Goal: Task Accomplishment & Management: Use online tool/utility

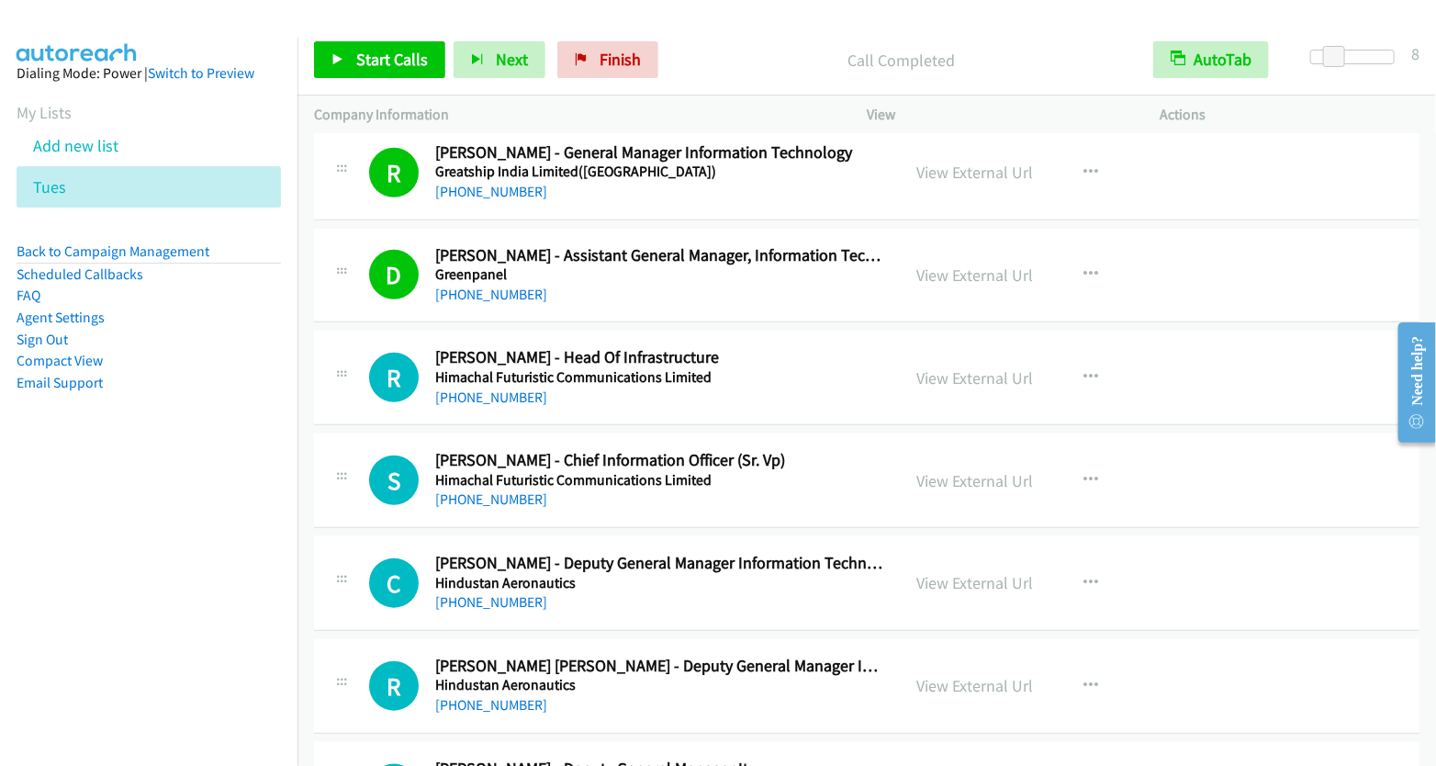
scroll to position [7165, 0]
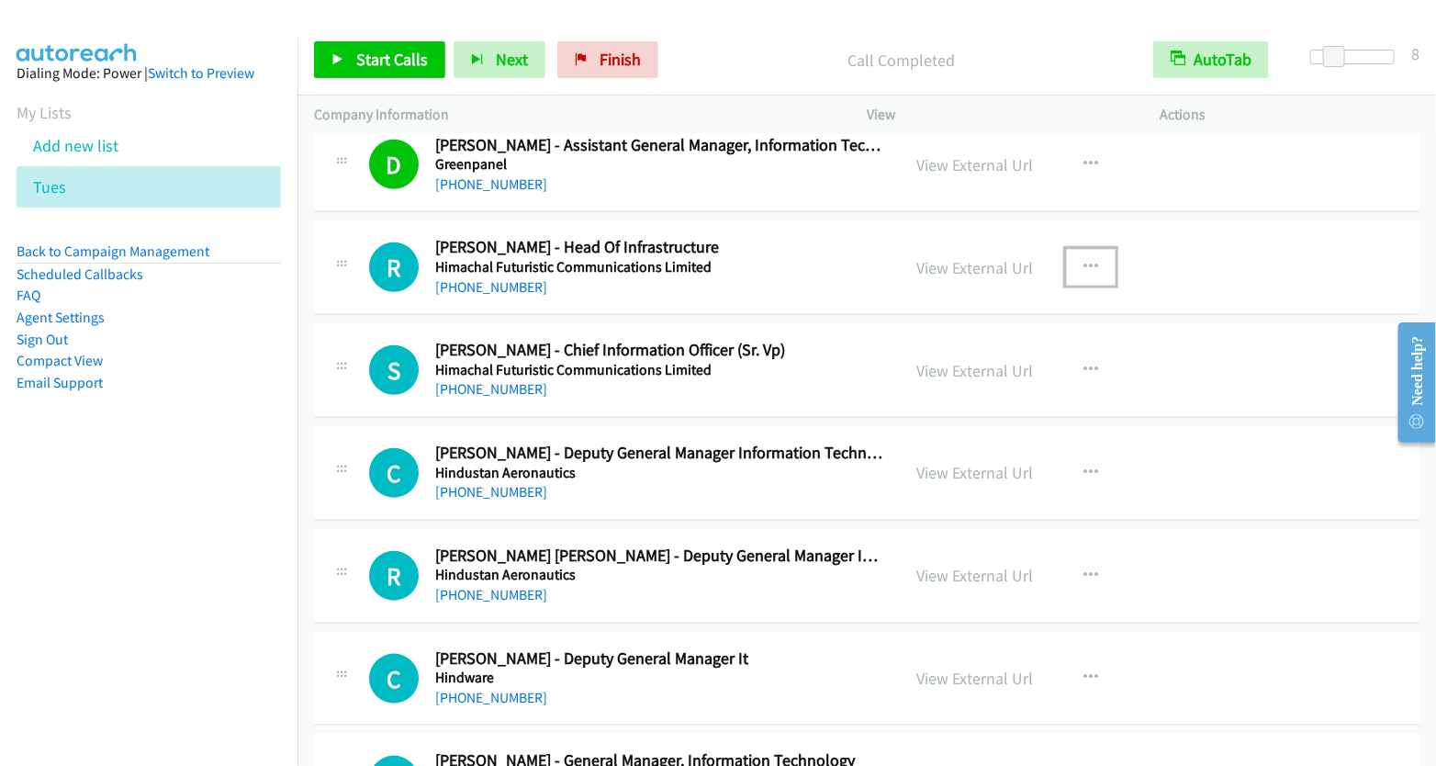
click at [1087, 260] on icon "button" at bounding box center [1091, 267] width 15 height 15
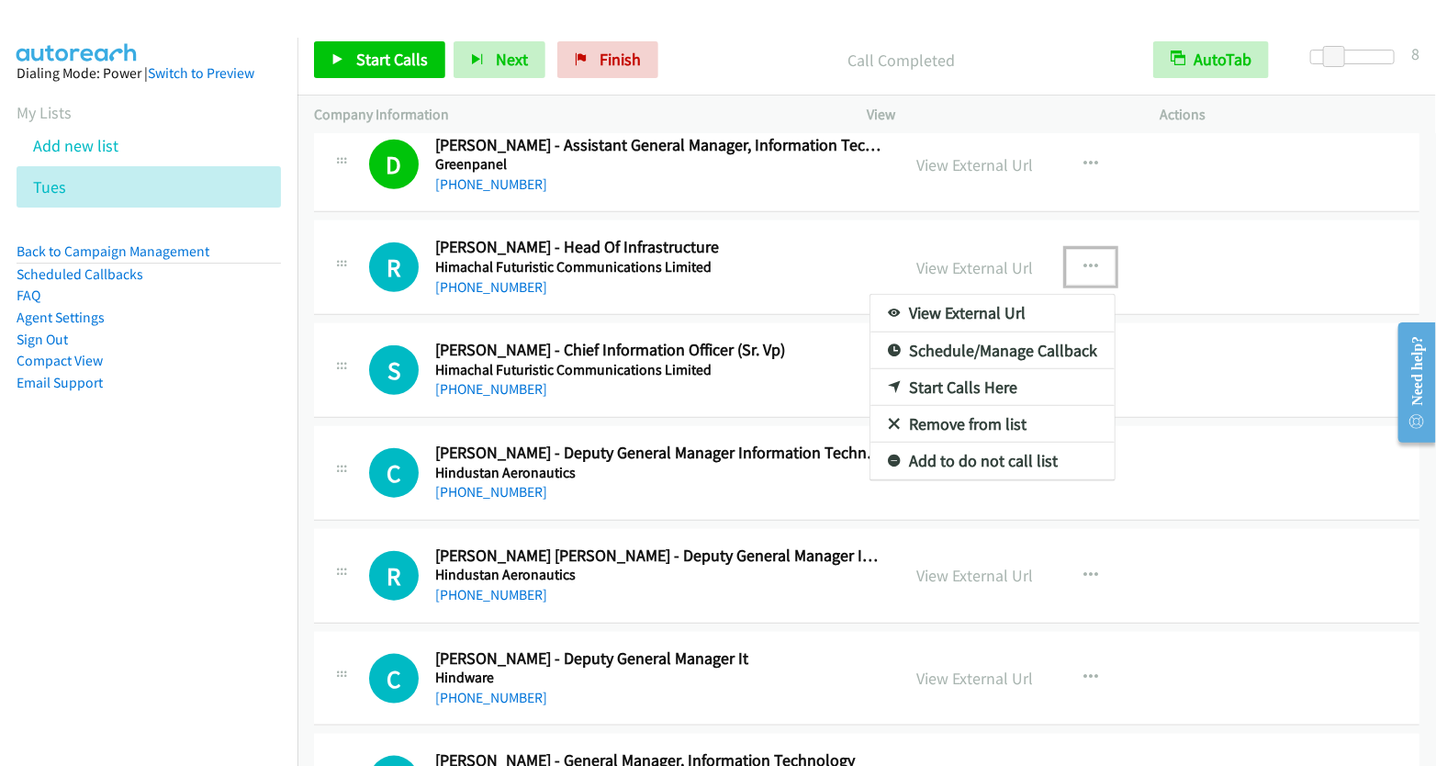
click at [974, 369] on link "Start Calls Here" at bounding box center [993, 387] width 244 height 37
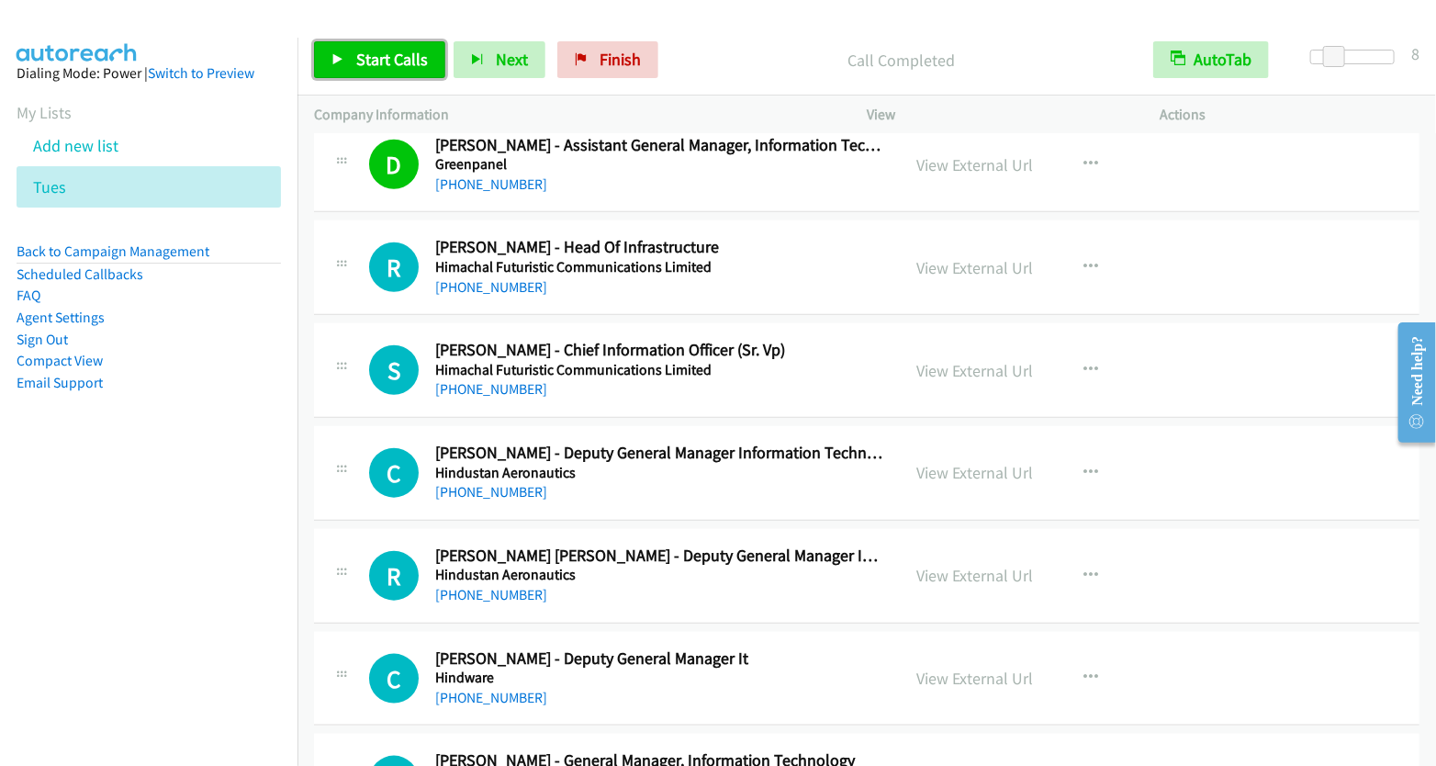
click at [395, 51] on span "Start Calls" at bounding box center [392, 59] width 72 height 21
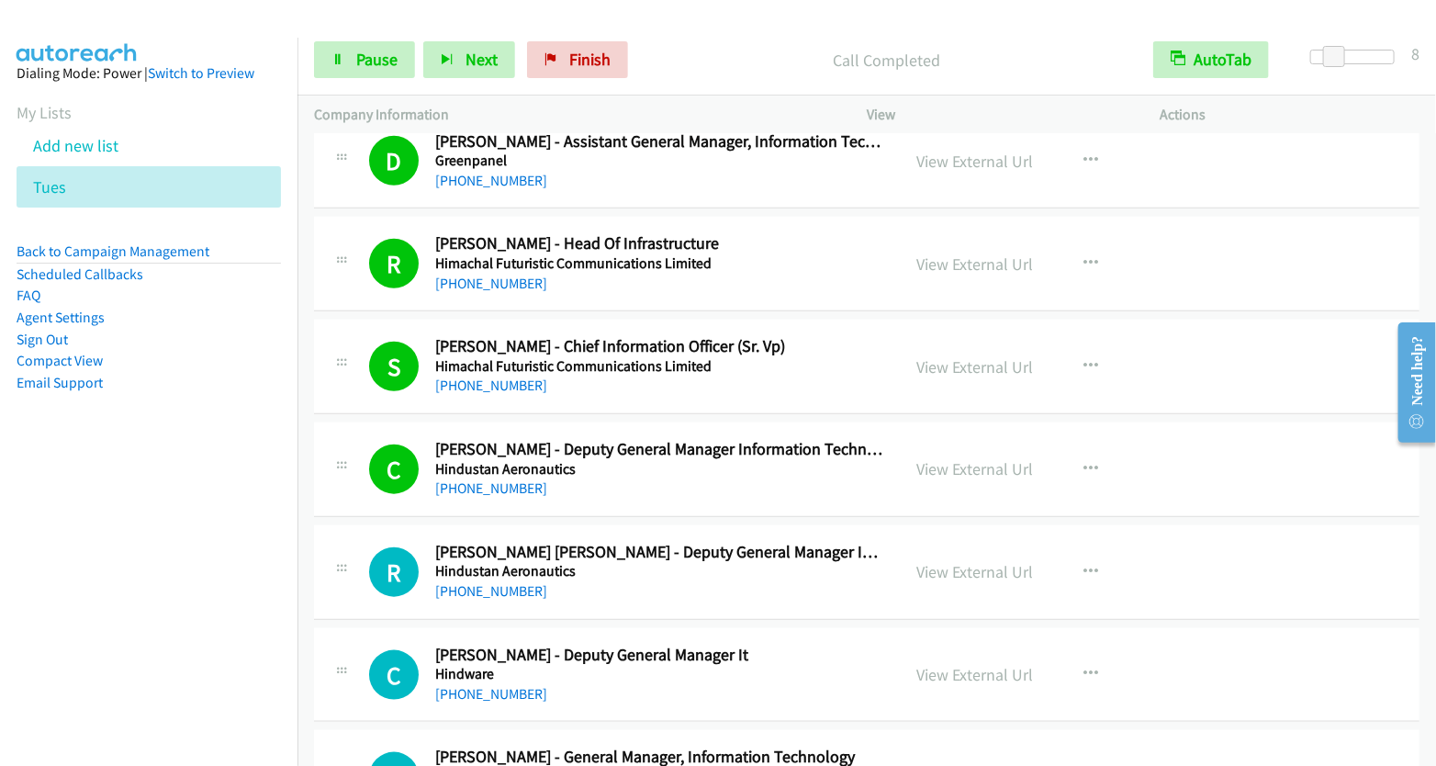
scroll to position [7170, 0]
click at [972, 457] on link "View External Url" at bounding box center [975, 467] width 117 height 21
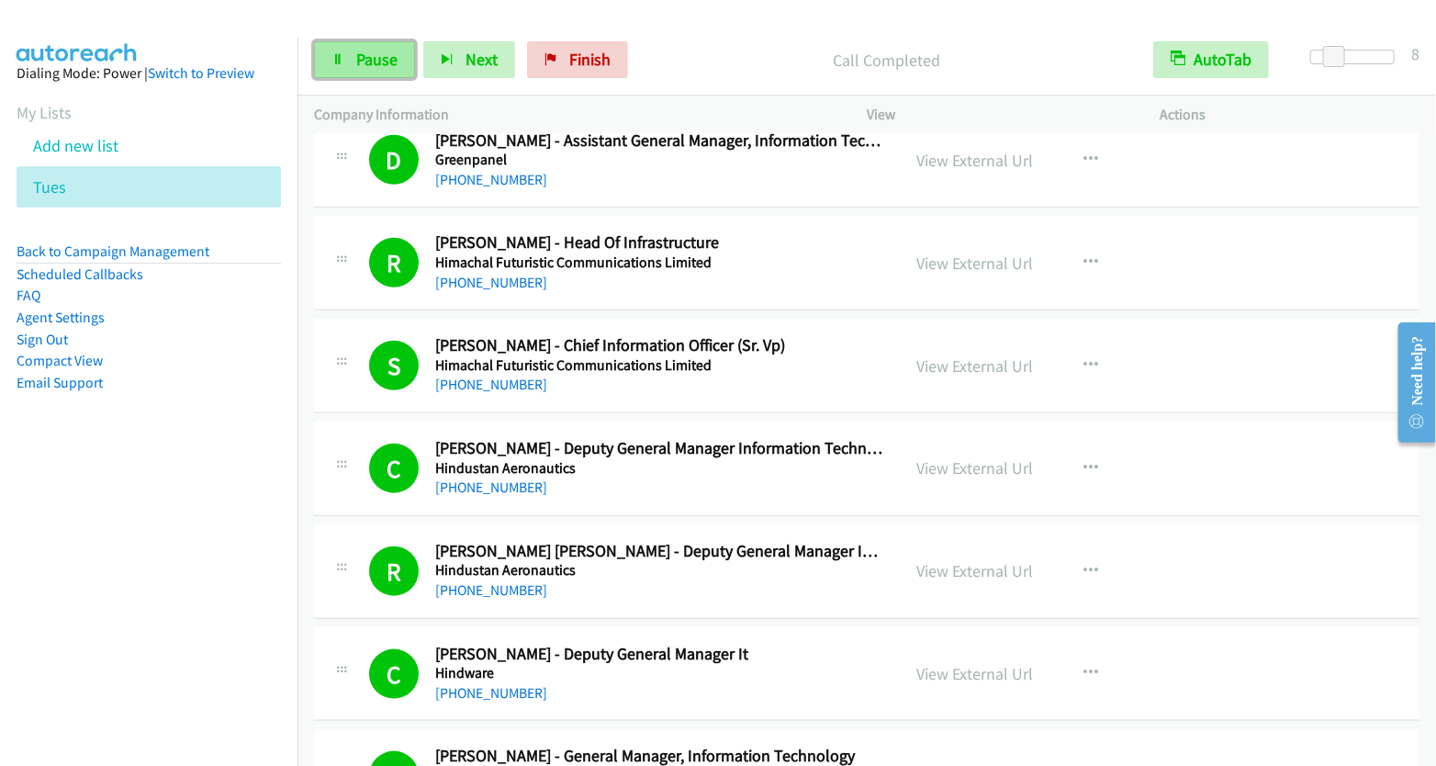
click at [353, 50] on link "Pause" at bounding box center [364, 59] width 101 height 37
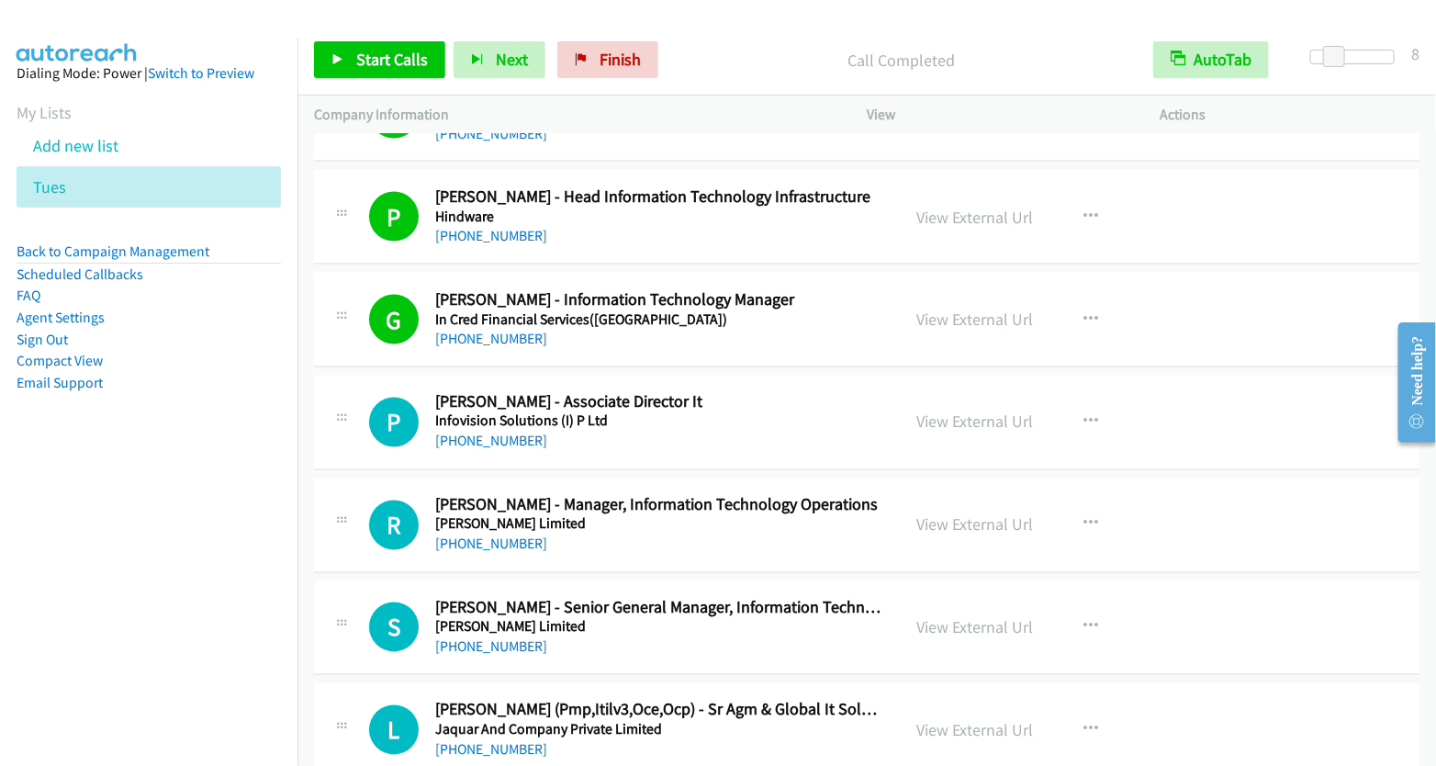
scroll to position [7896, 0]
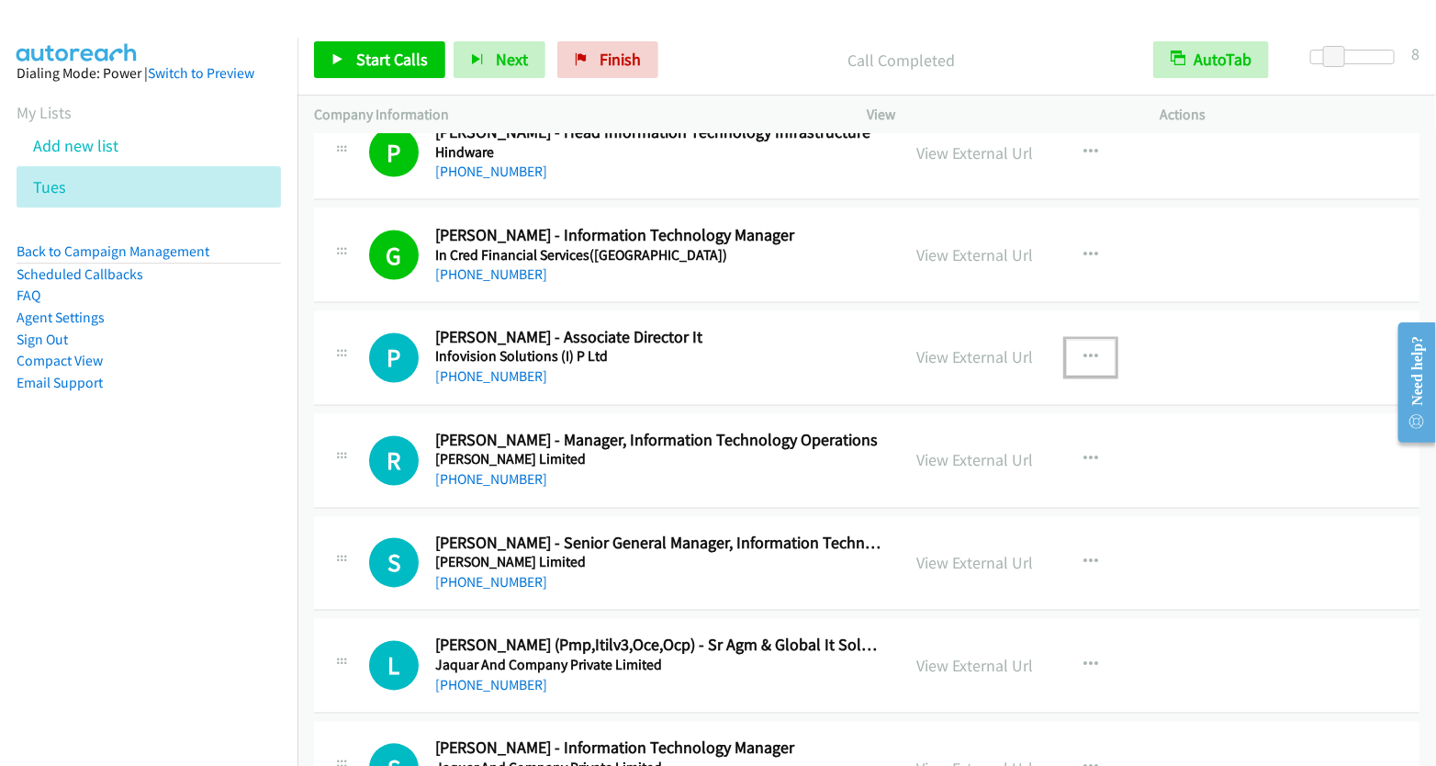
click at [1080, 340] on button "button" at bounding box center [1091, 358] width 50 height 37
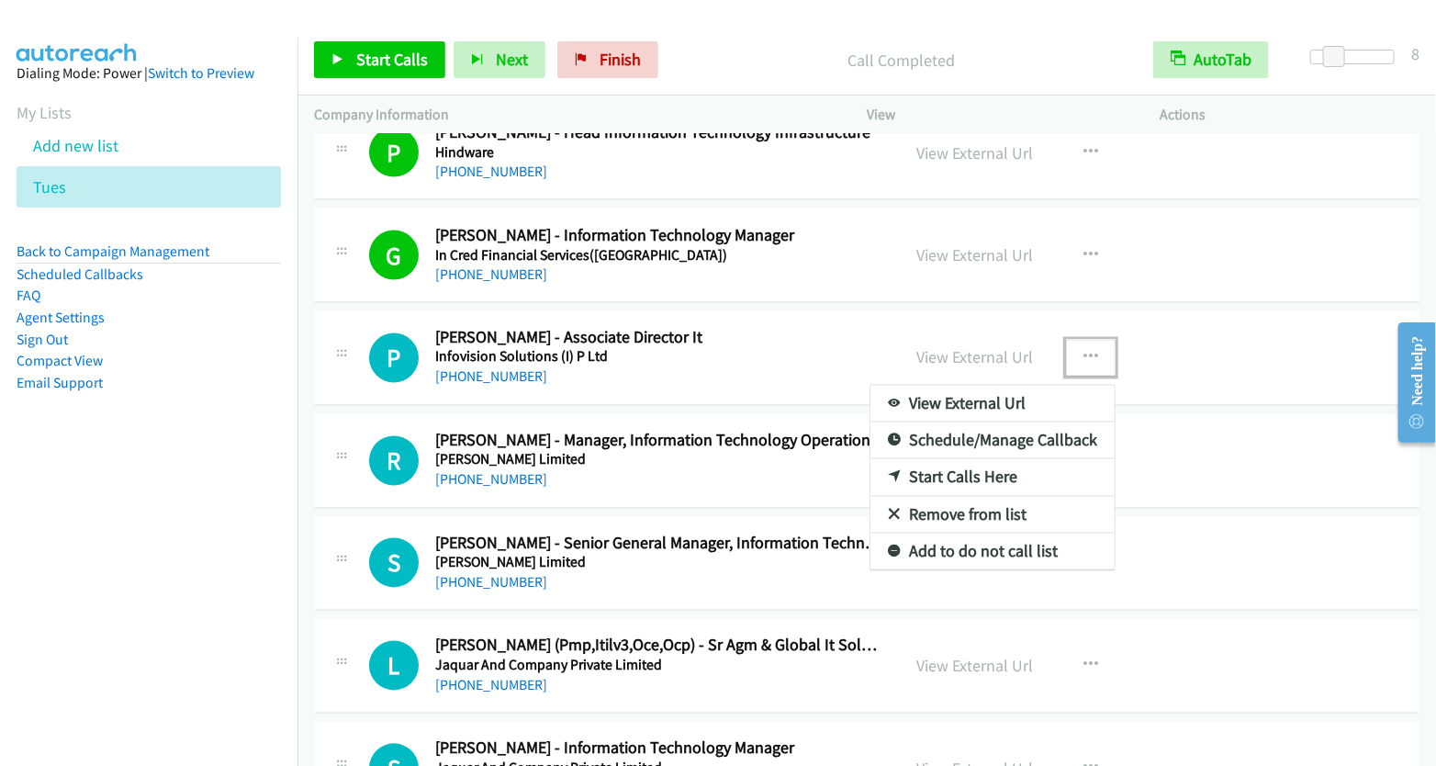
click at [971, 459] on link "Start Calls Here" at bounding box center [993, 477] width 244 height 37
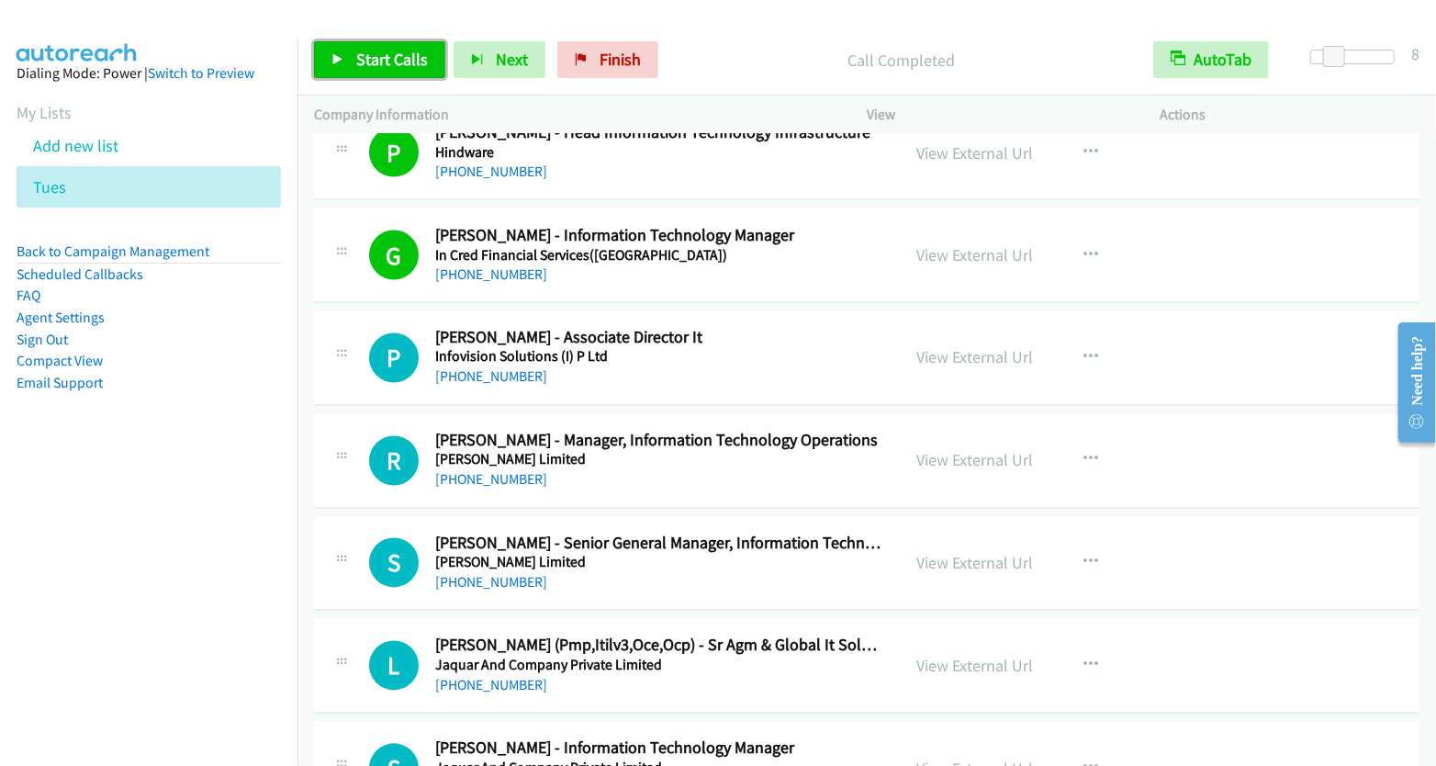
click at [388, 63] on span "Start Calls" at bounding box center [392, 59] width 72 height 21
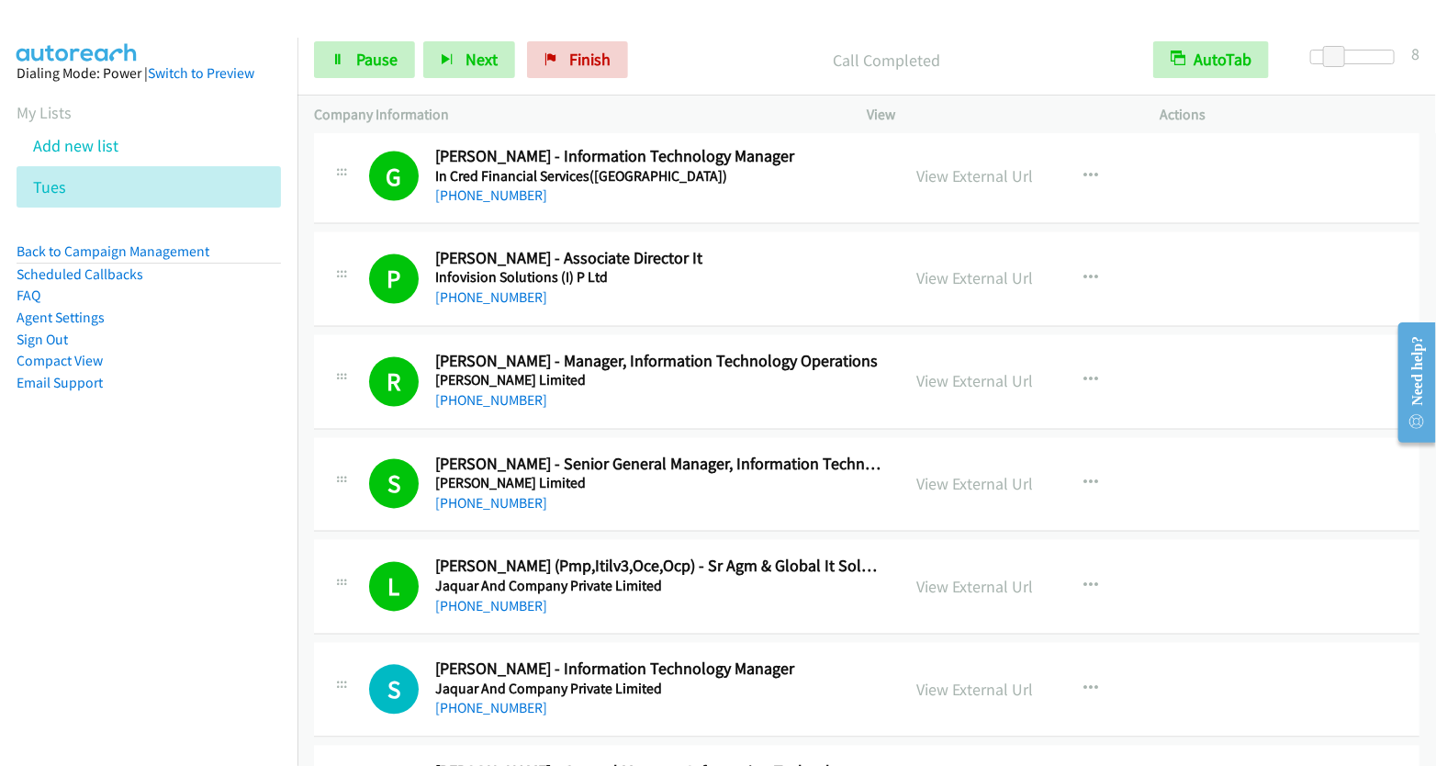
scroll to position [8277, 0]
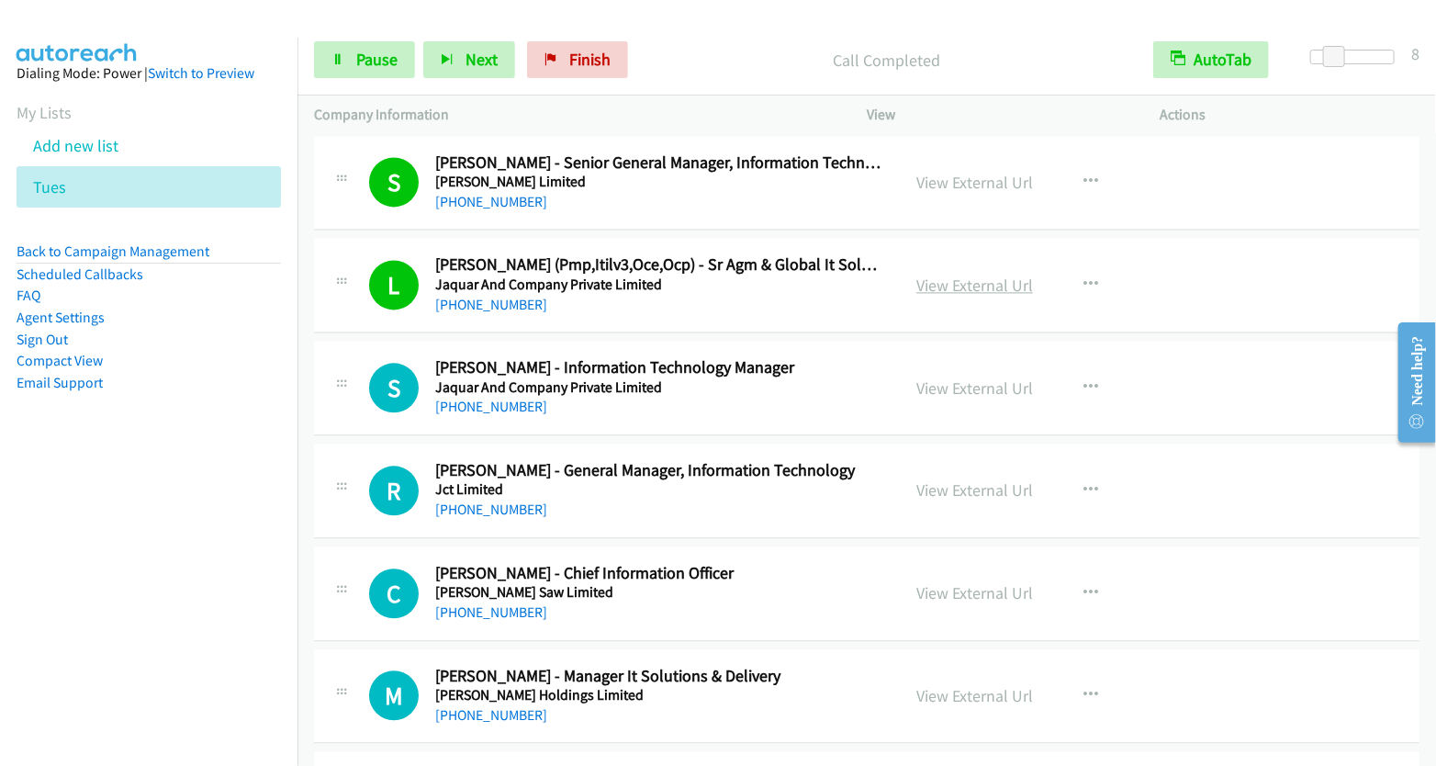
click at [985, 275] on link "View External Url" at bounding box center [975, 285] width 117 height 21
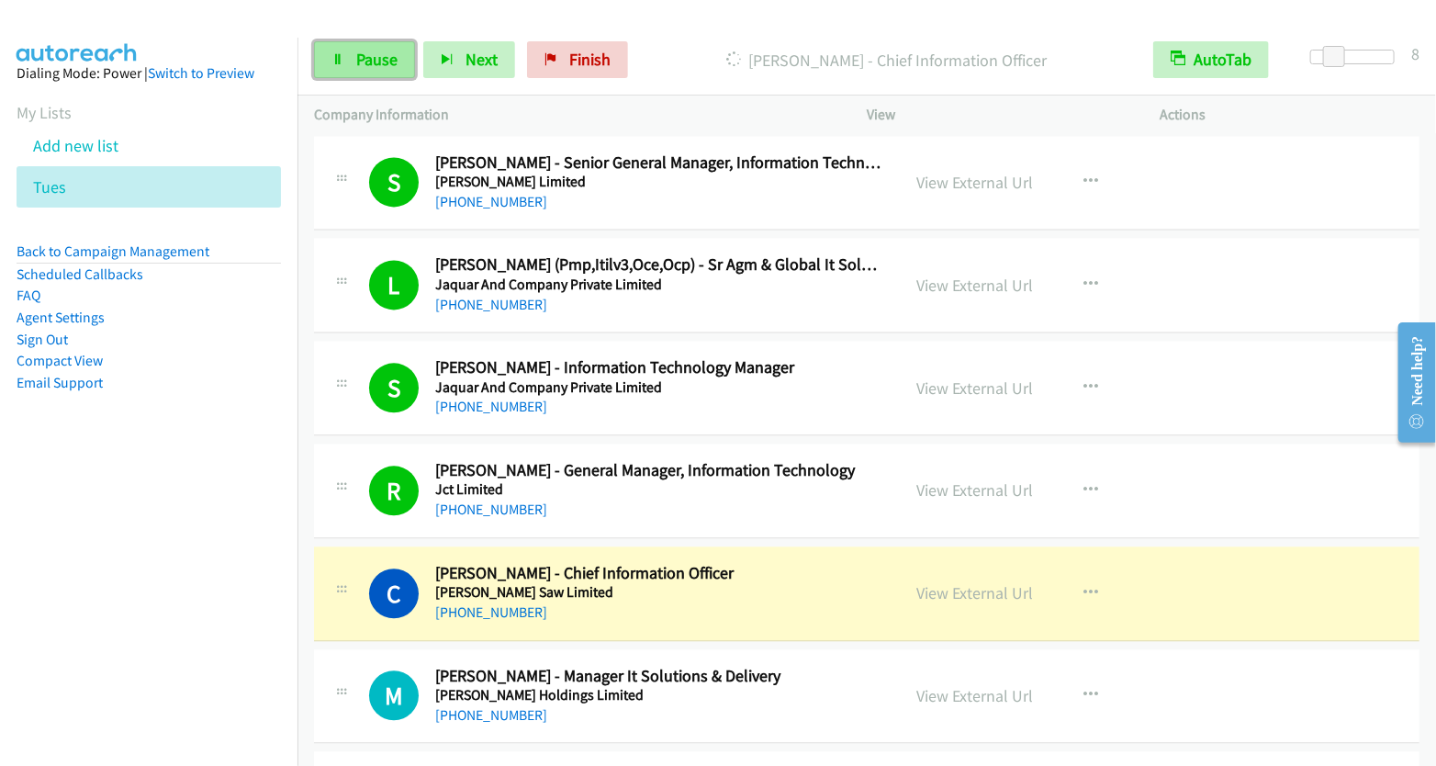
click at [364, 60] on span "Pause" at bounding box center [376, 59] width 41 height 21
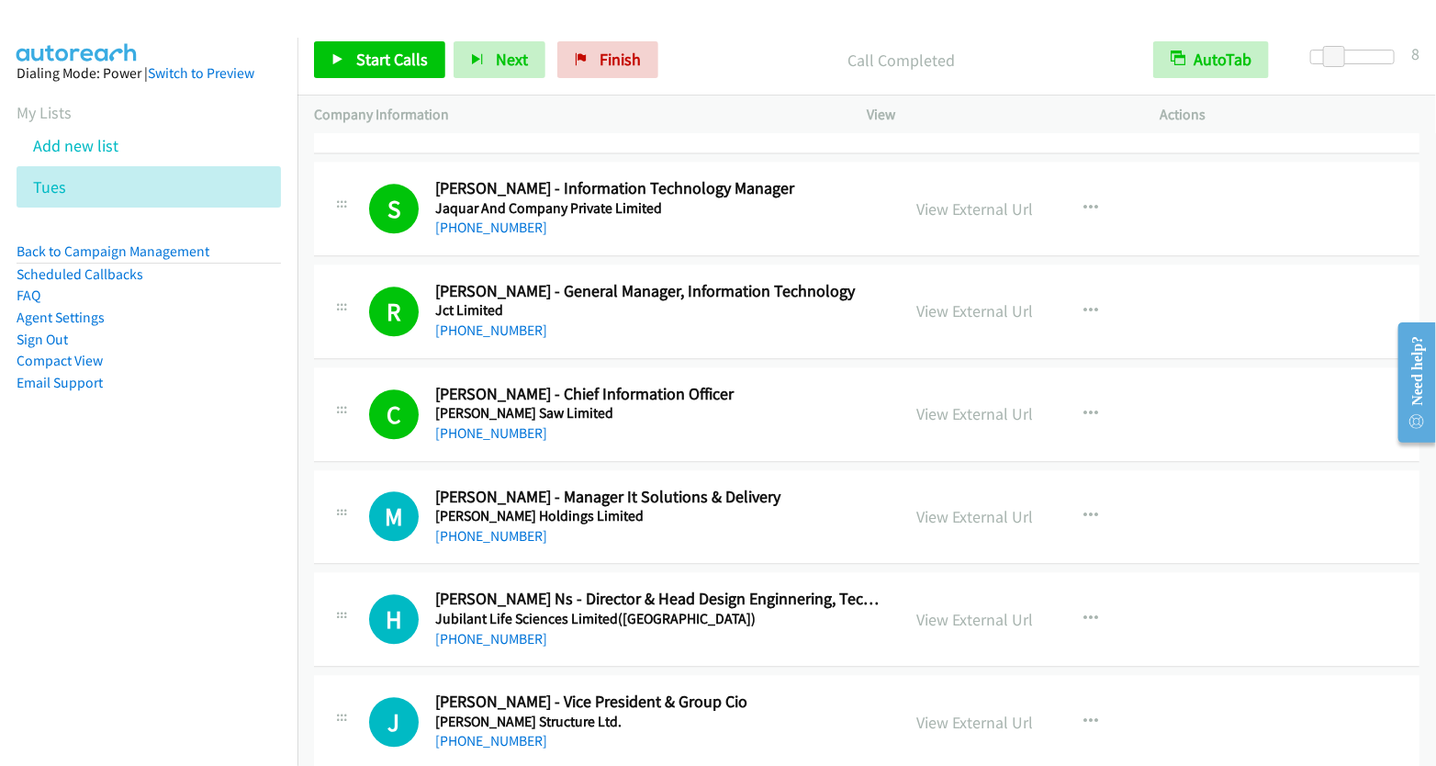
scroll to position [8675, 0]
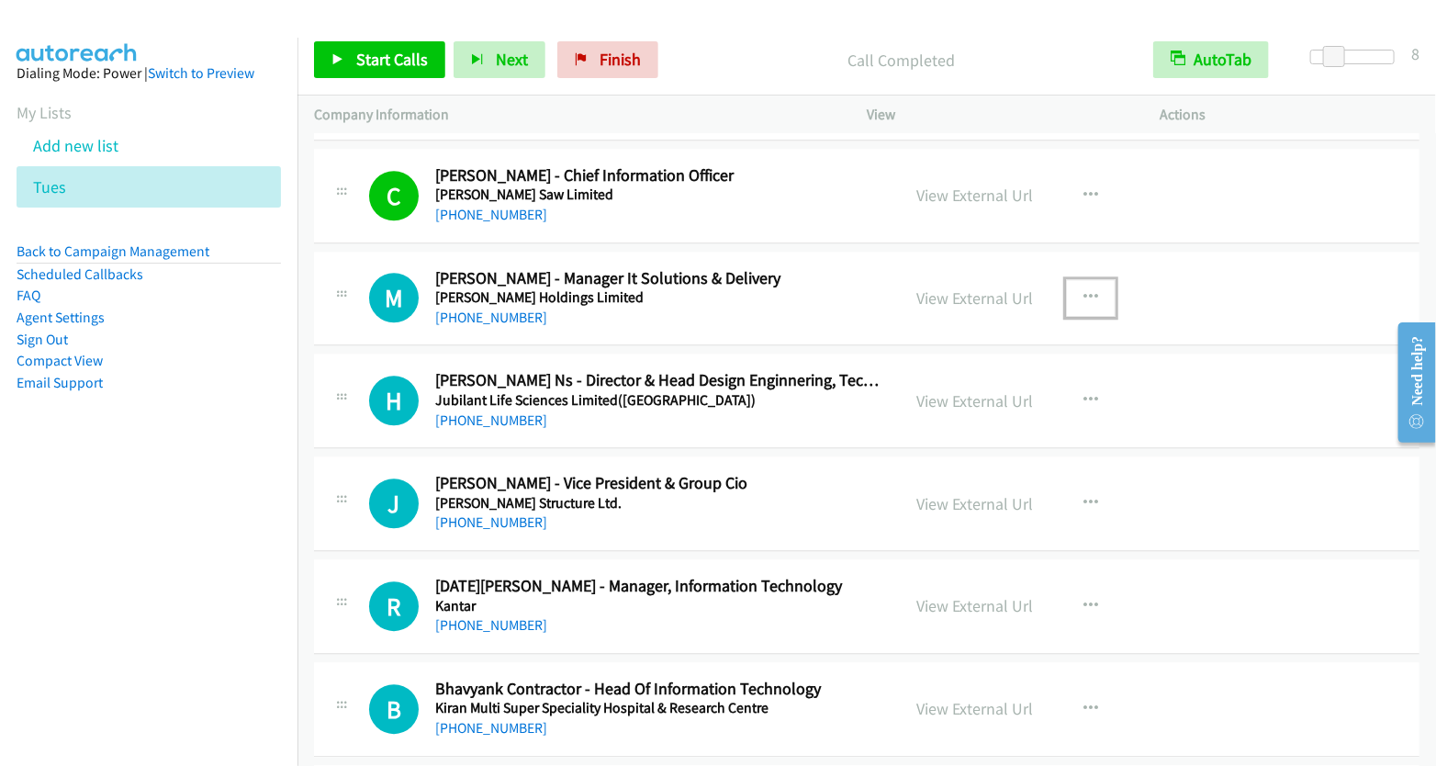
click at [1084, 290] on icon "button" at bounding box center [1091, 297] width 15 height 15
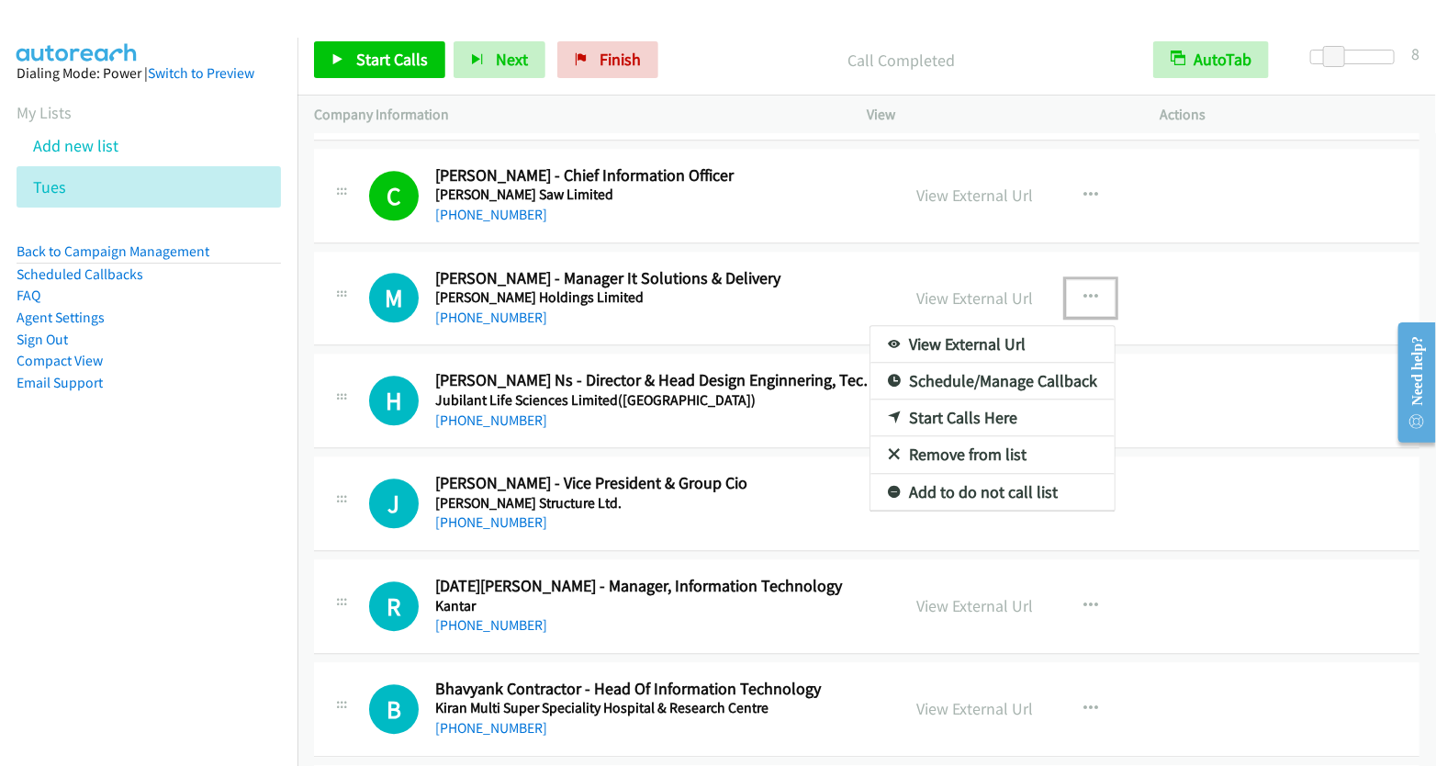
click at [969, 400] on link "Start Calls Here" at bounding box center [993, 418] width 244 height 37
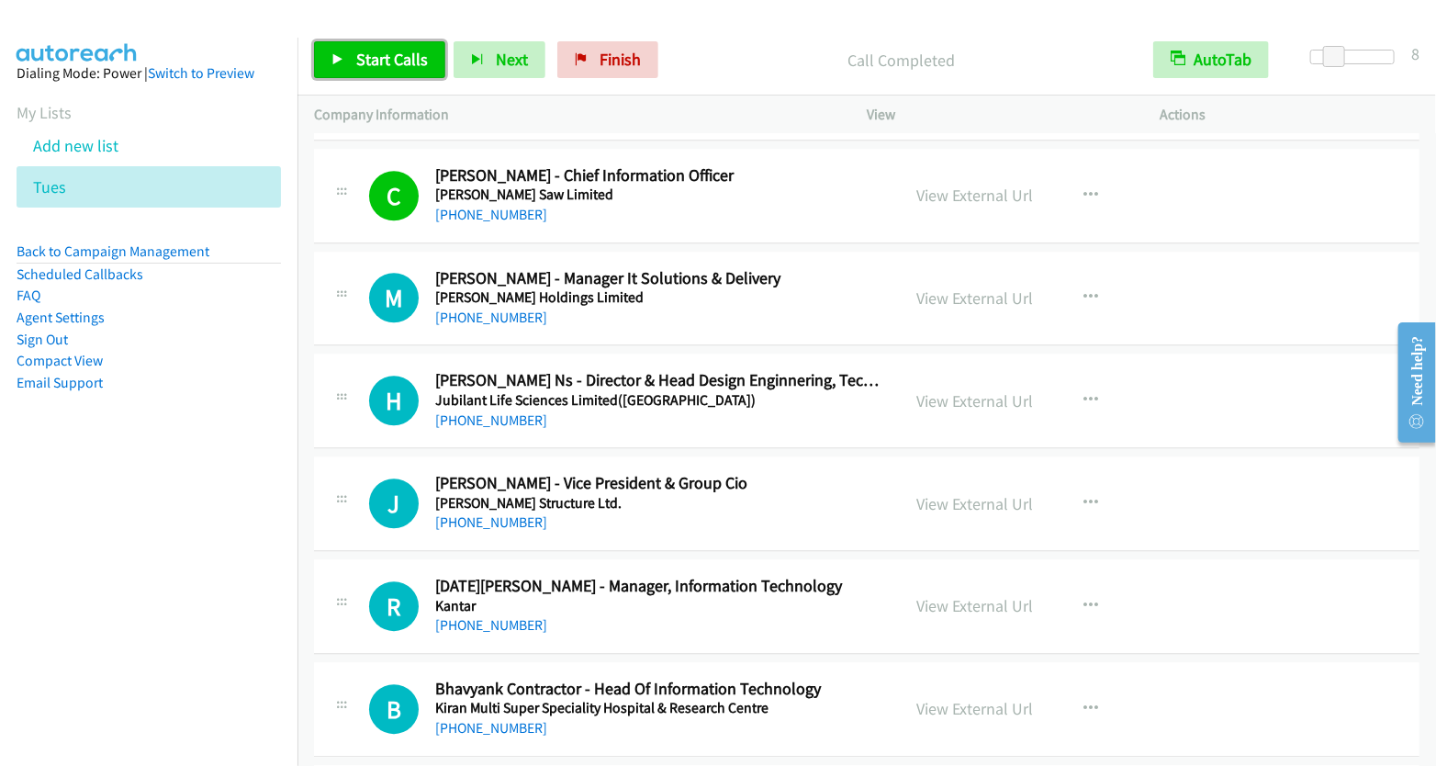
click at [372, 57] on span "Start Calls" at bounding box center [392, 59] width 72 height 21
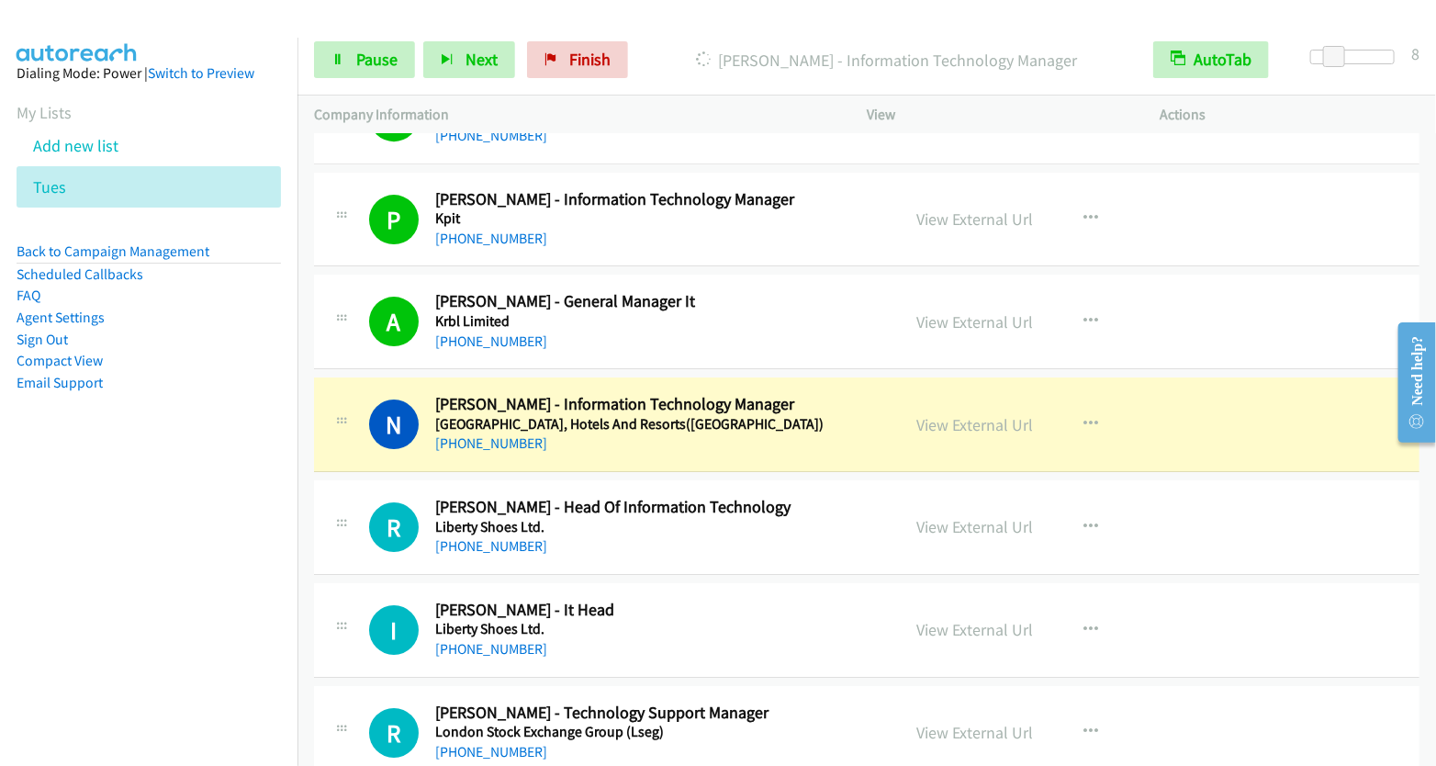
scroll to position [9320, 0]
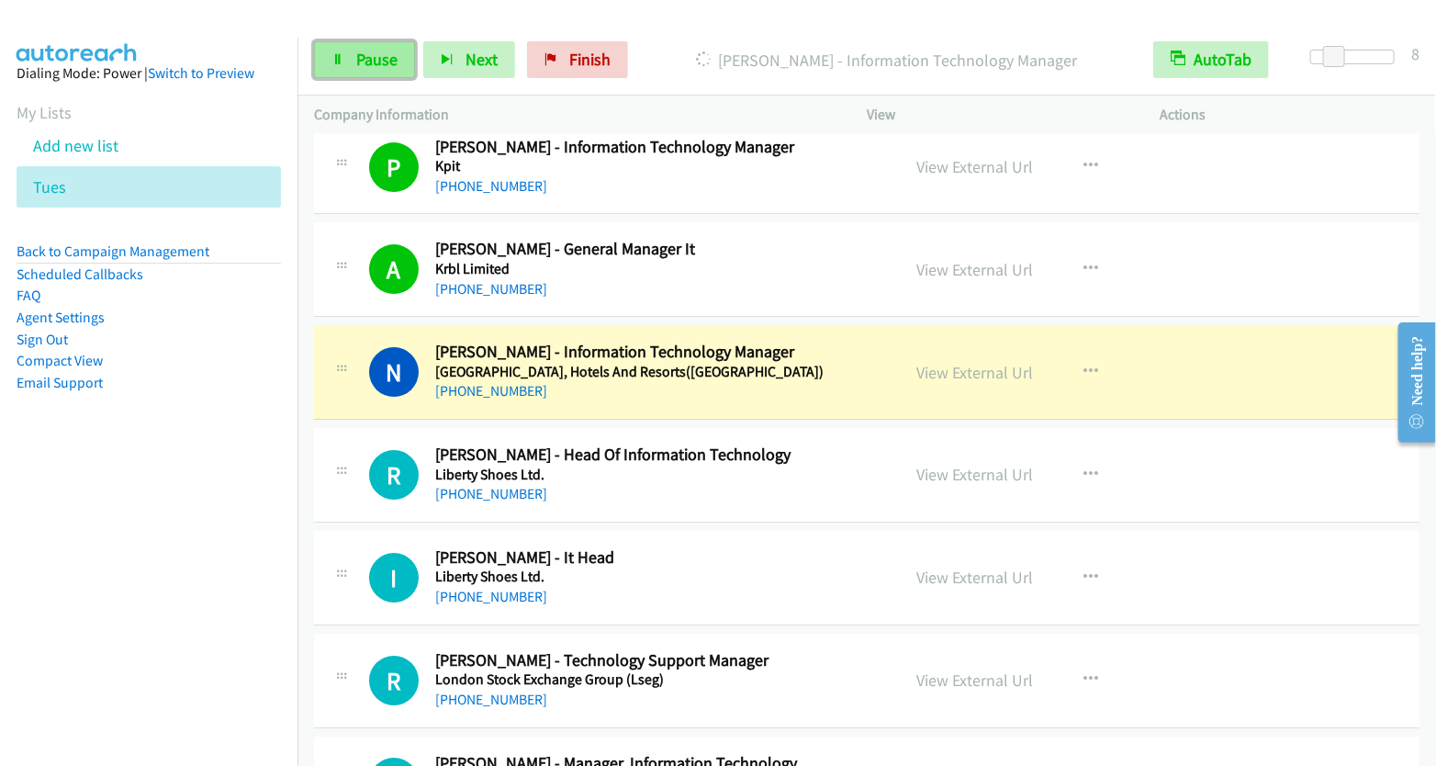
click at [386, 59] on span "Pause" at bounding box center [376, 59] width 41 height 21
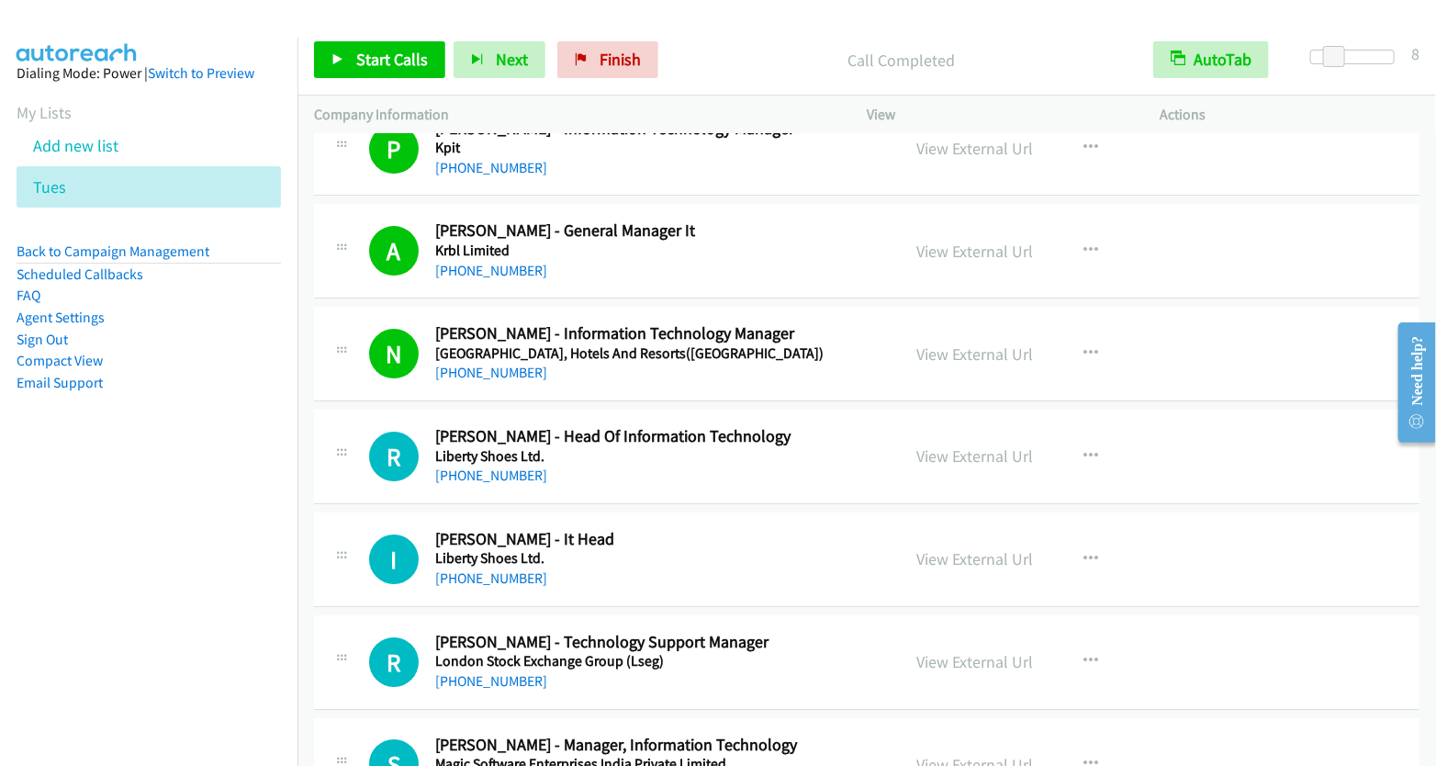
scroll to position [9355, 0]
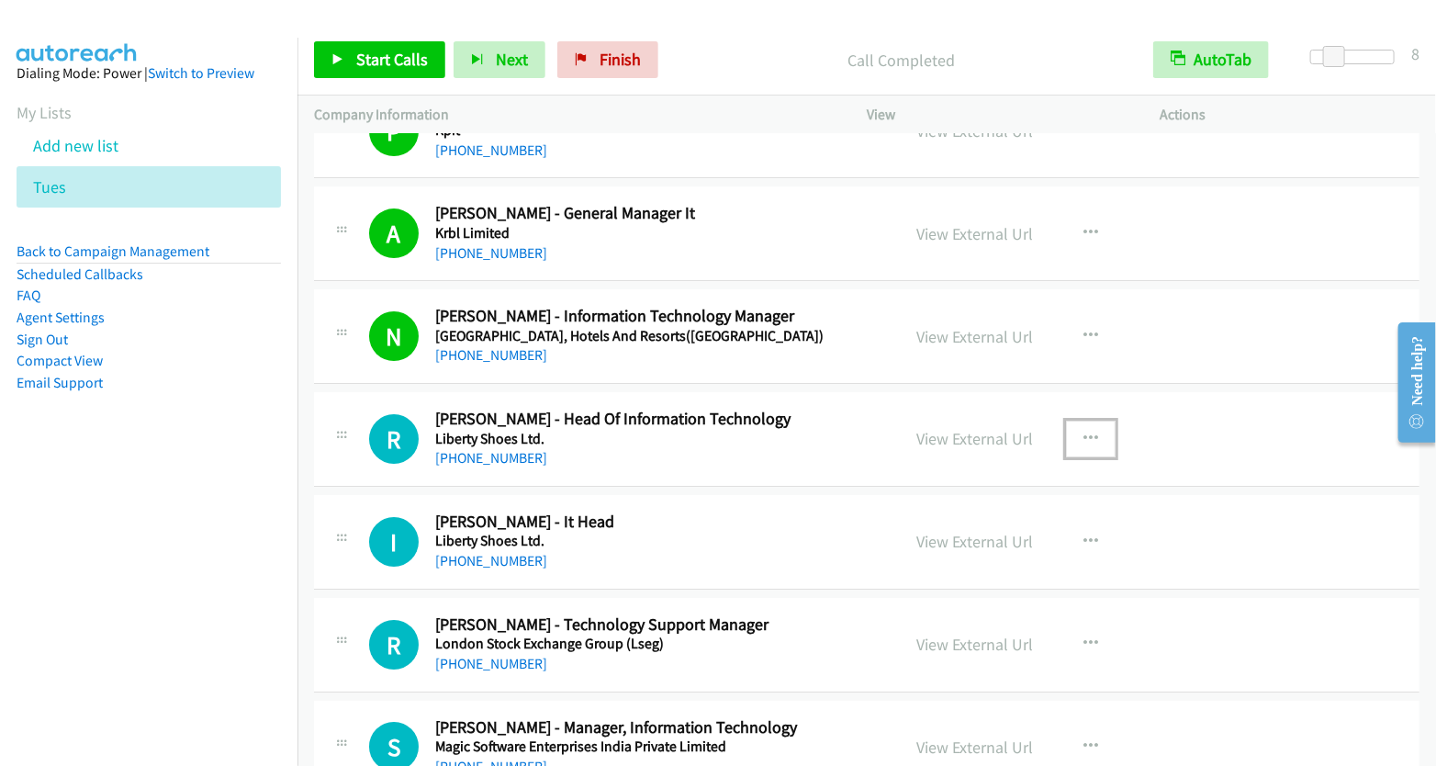
click at [1092, 421] on button "button" at bounding box center [1091, 439] width 50 height 37
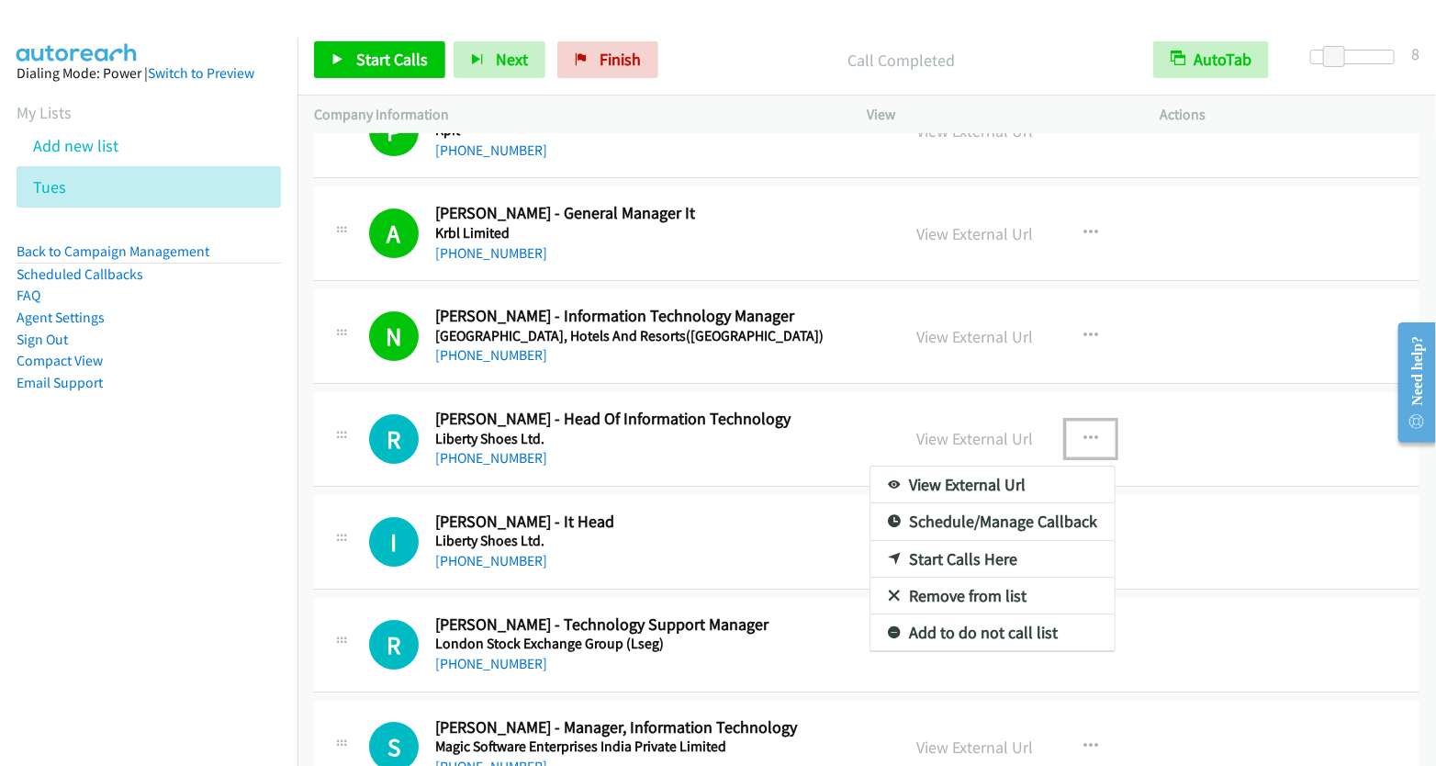
click at [996, 541] on link "Start Calls Here" at bounding box center [993, 559] width 244 height 37
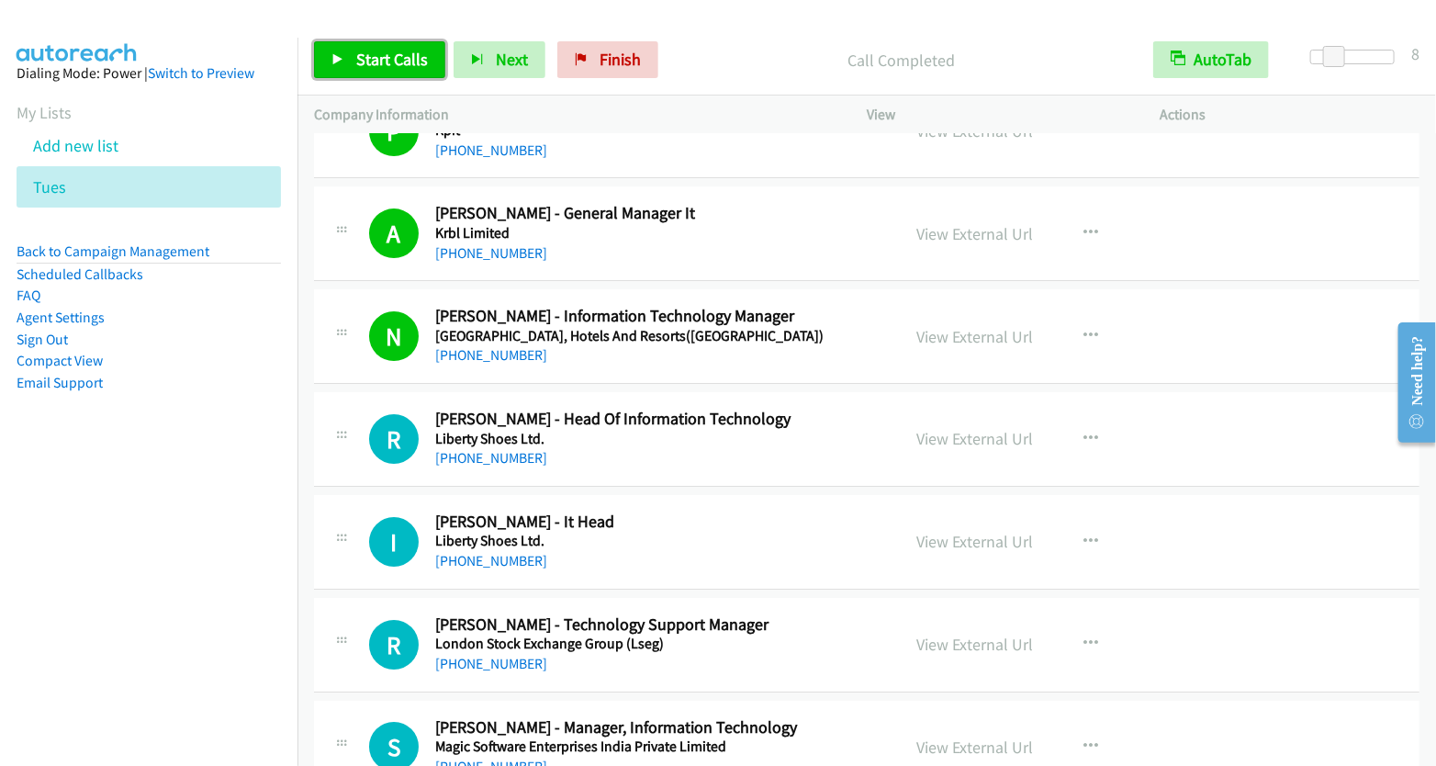
click at [390, 62] on span "Start Calls" at bounding box center [392, 59] width 72 height 21
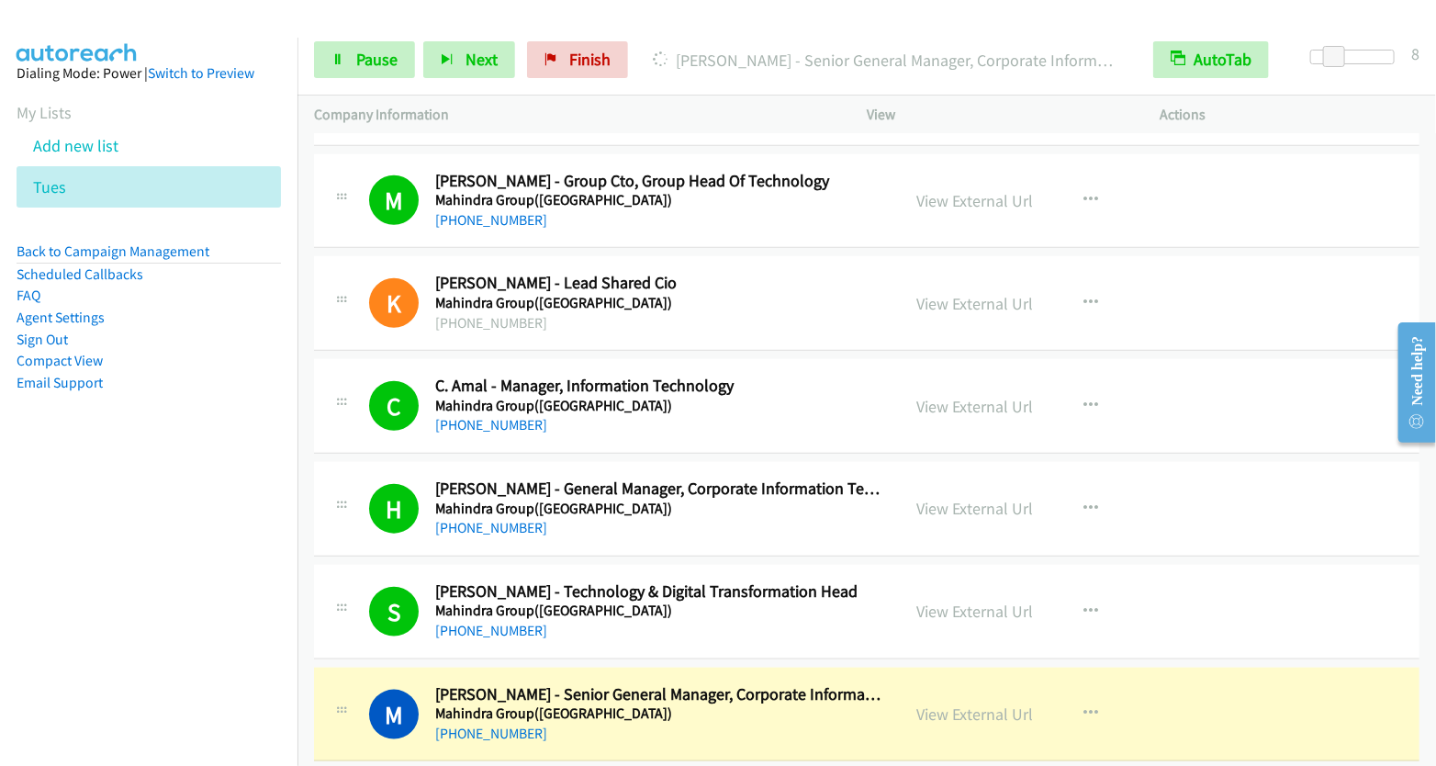
scroll to position [10724, 0]
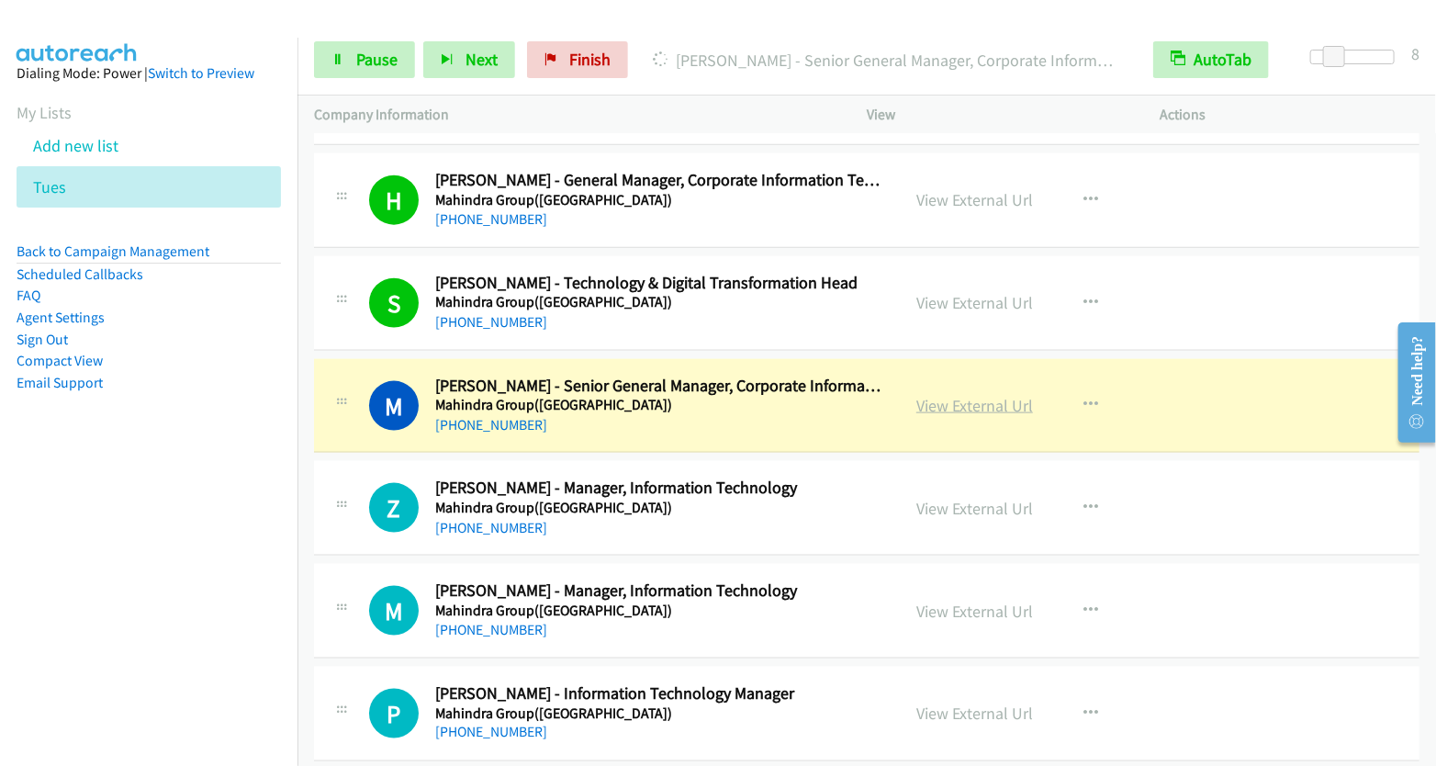
click at [986, 395] on link "View External Url" at bounding box center [975, 405] width 117 height 21
